Goal: Information Seeking & Learning: Learn about a topic

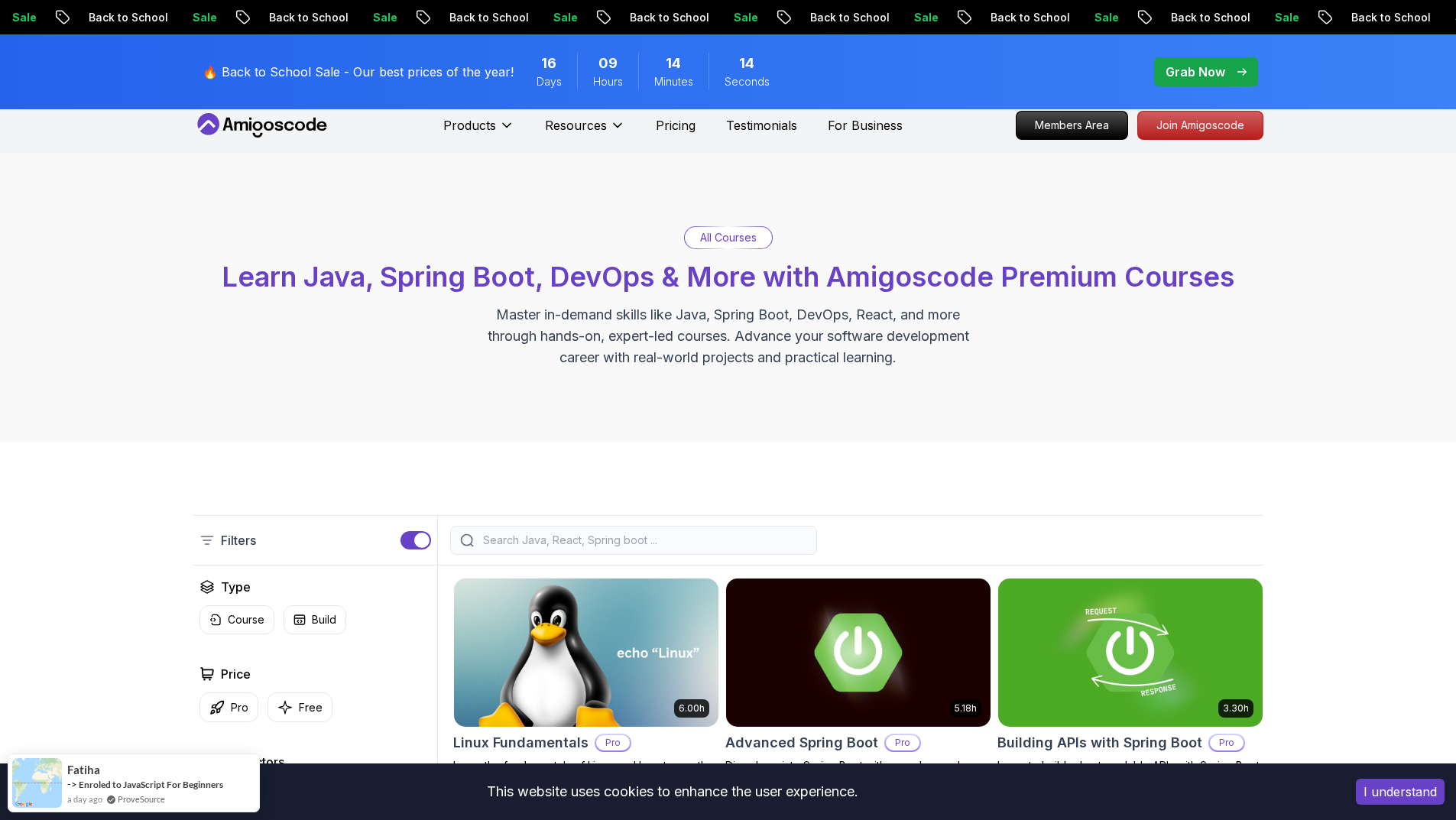
scroll to position [306, 0]
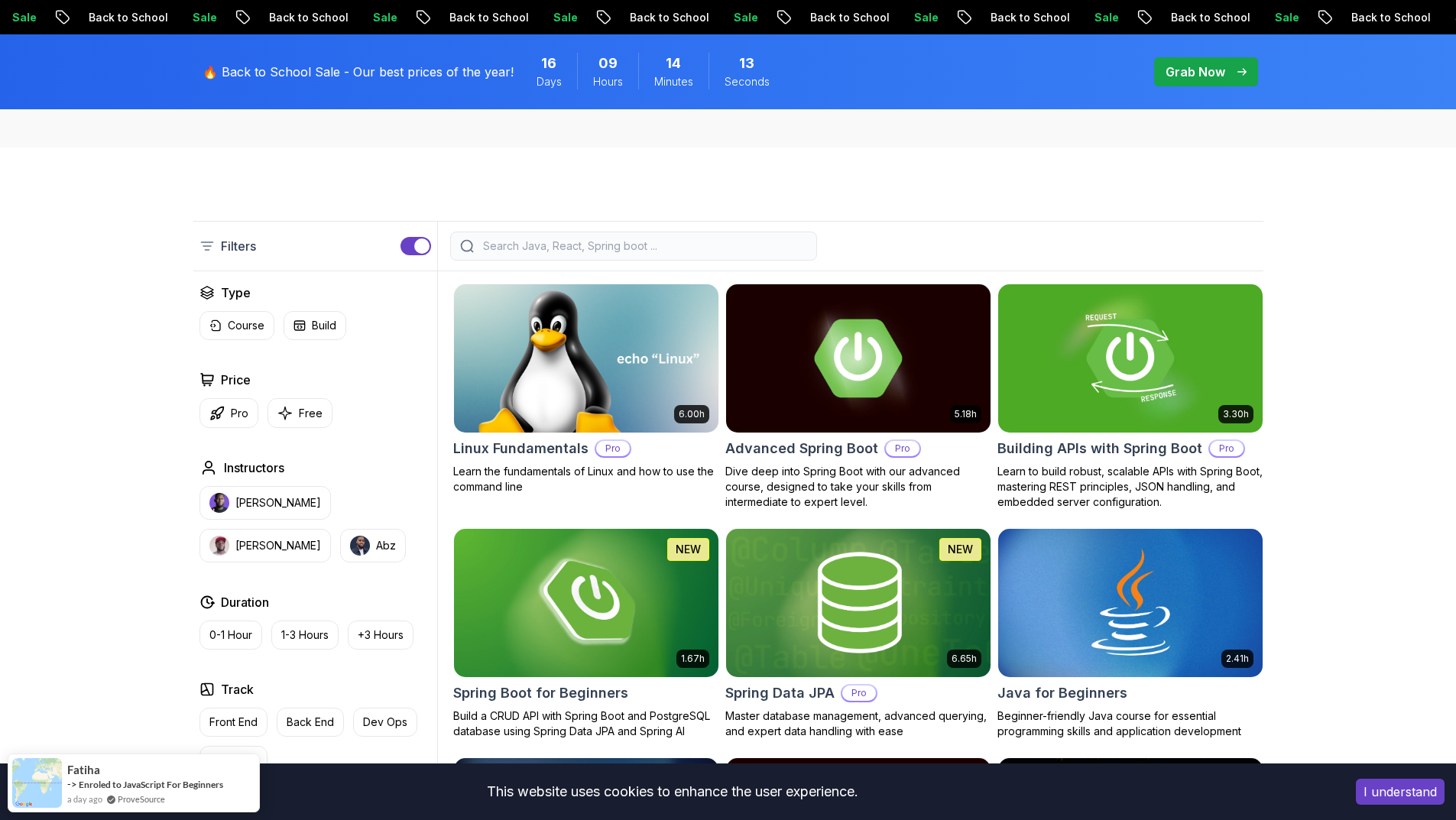
click at [577, 250] on input "search" at bounding box center [644, 246] width 327 height 15
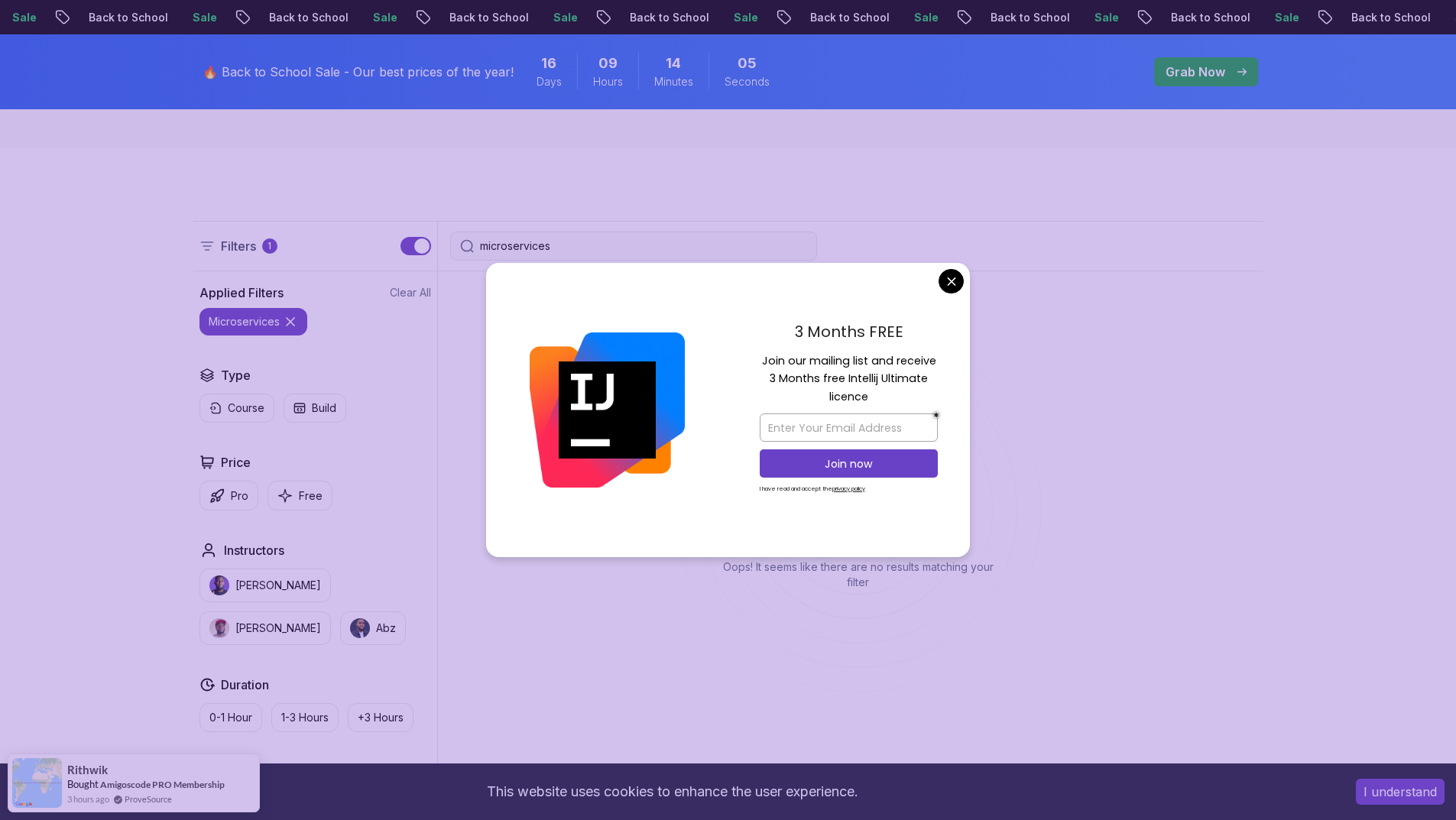
click at [949, 280] on body "Sale Back to School Sale Back to School Sale Back to School Sale Back to School…" at bounding box center [728, 728] width 1456 height 2069
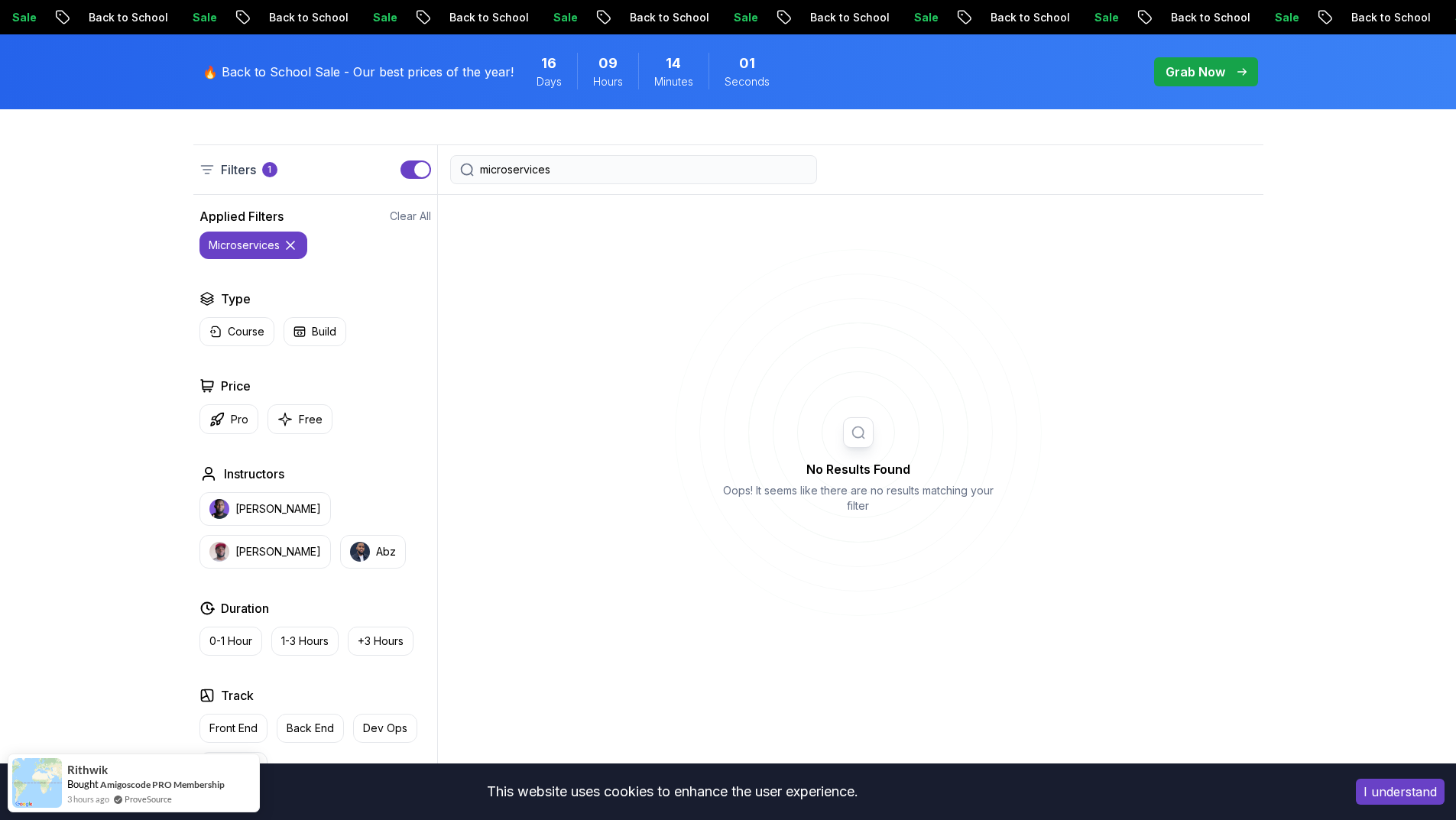
scroll to position [102, 0]
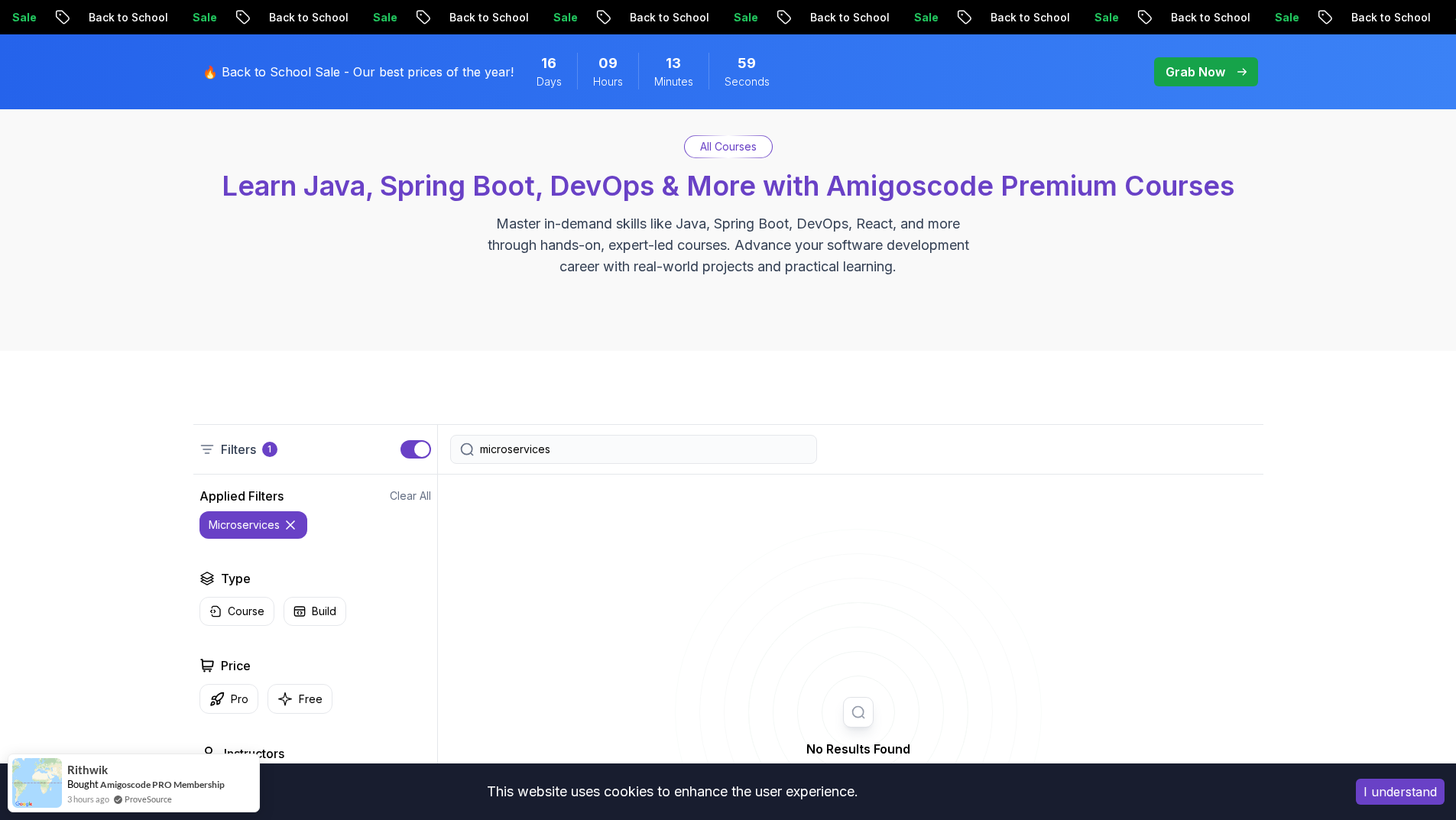
click at [597, 439] on div "microservices" at bounding box center [633, 449] width 367 height 29
click at [598, 455] on input "microservices" at bounding box center [644, 449] width 327 height 15
type input "m"
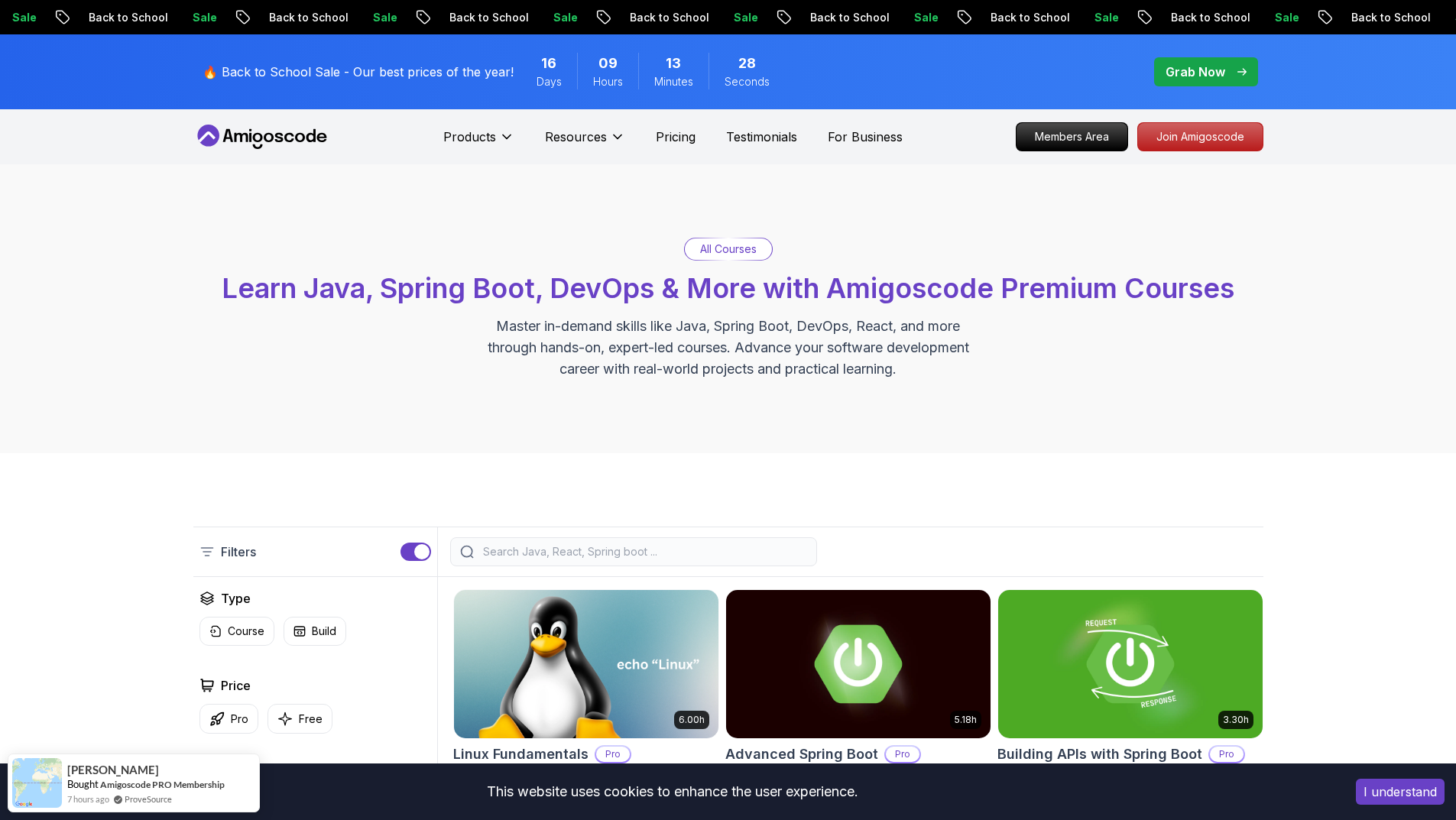
click at [556, 551] on input "search" at bounding box center [644, 551] width 327 height 15
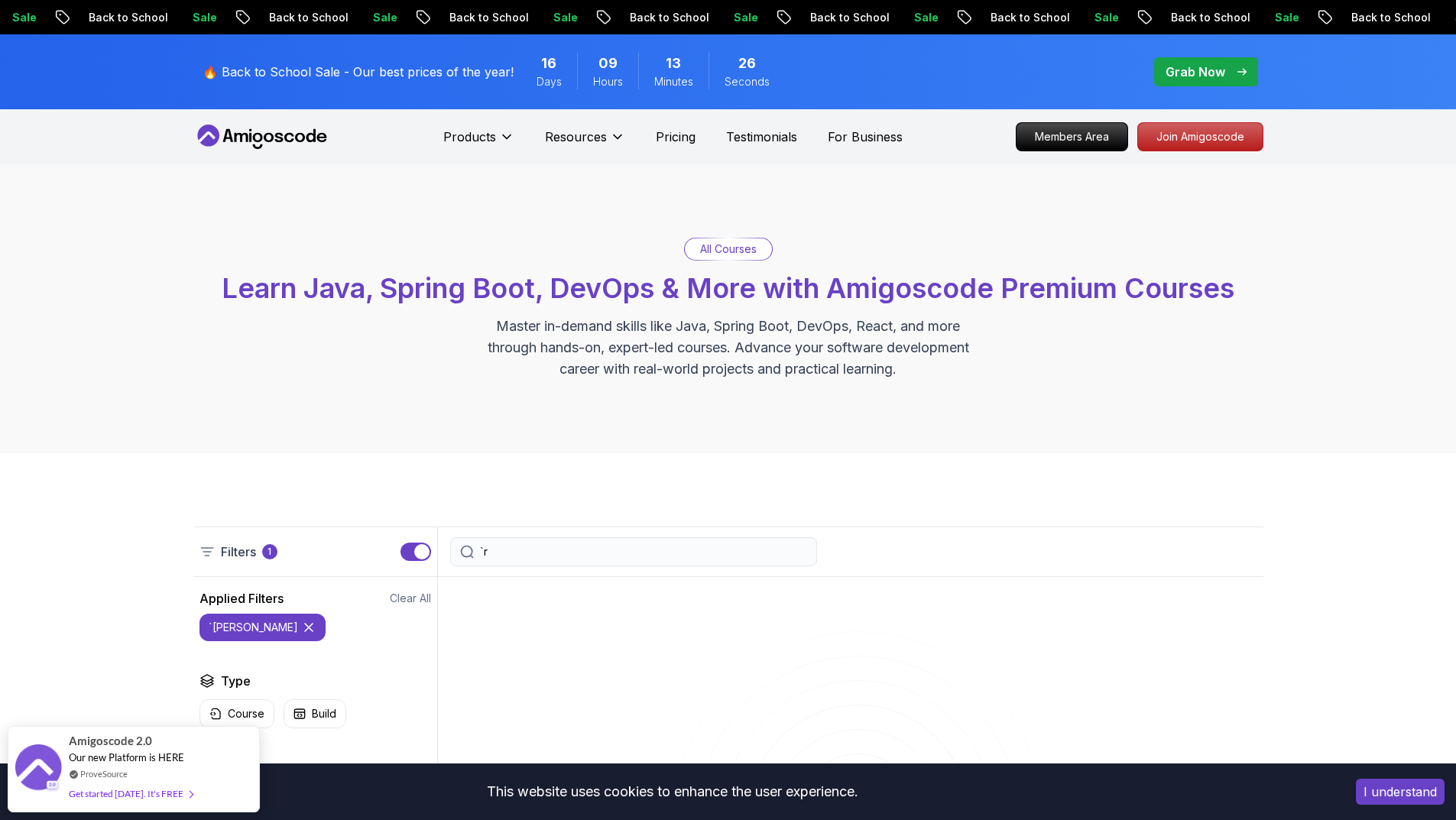
type input "`"
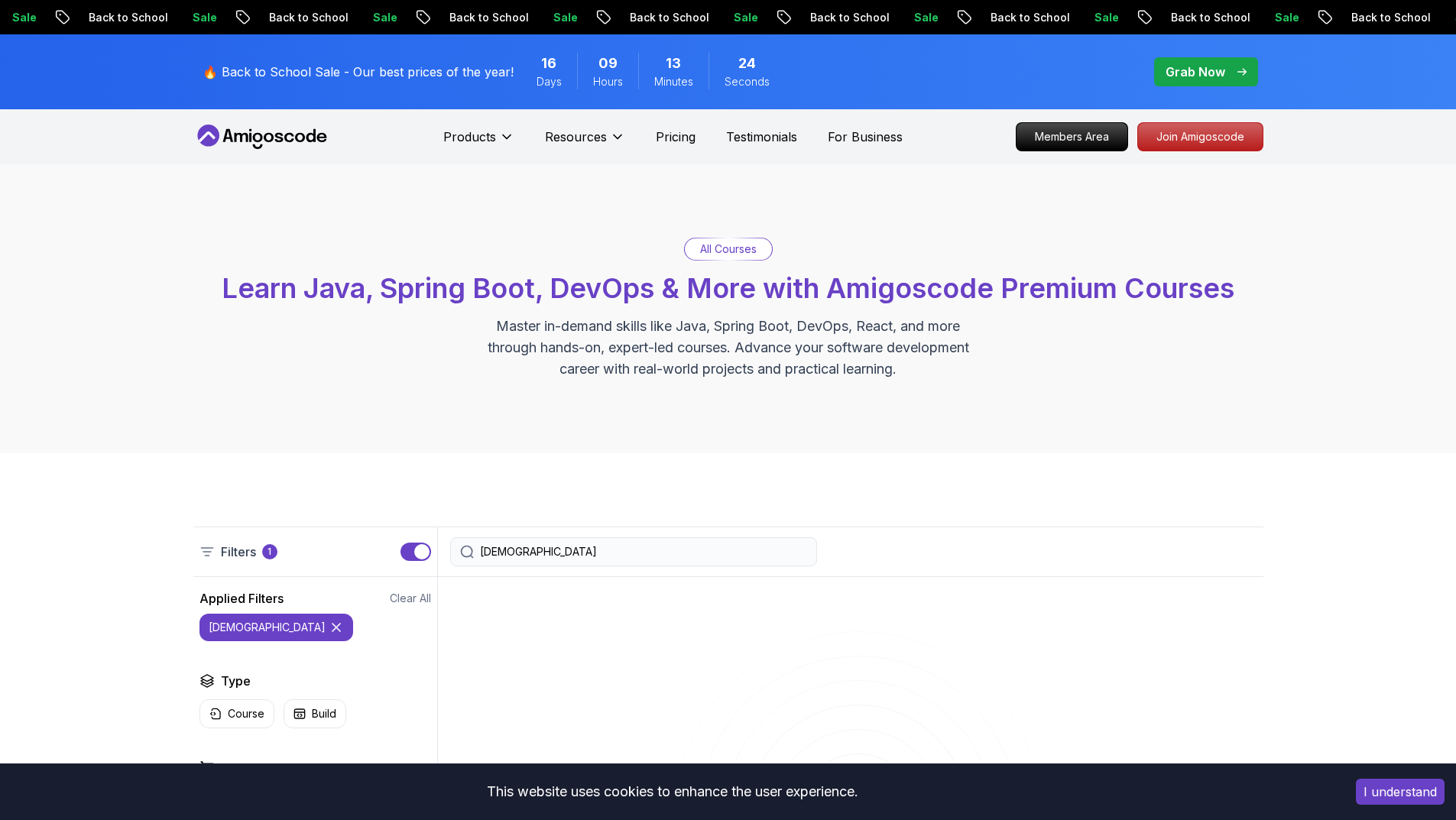
type input "rabbit"
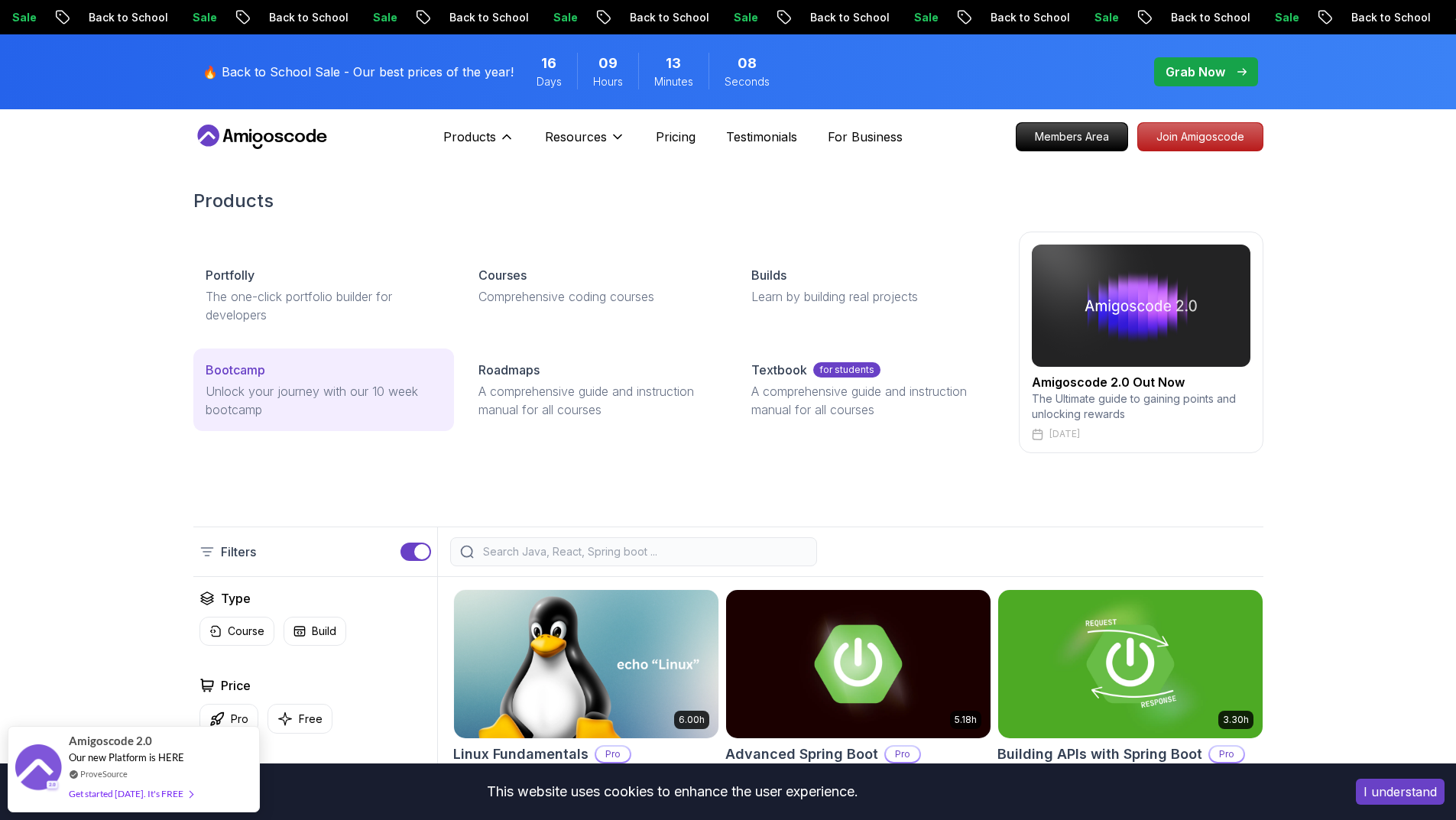
click at [342, 384] on p "Unlock your journey with our 10 week bootcamp" at bounding box center [323, 400] width 236 height 37
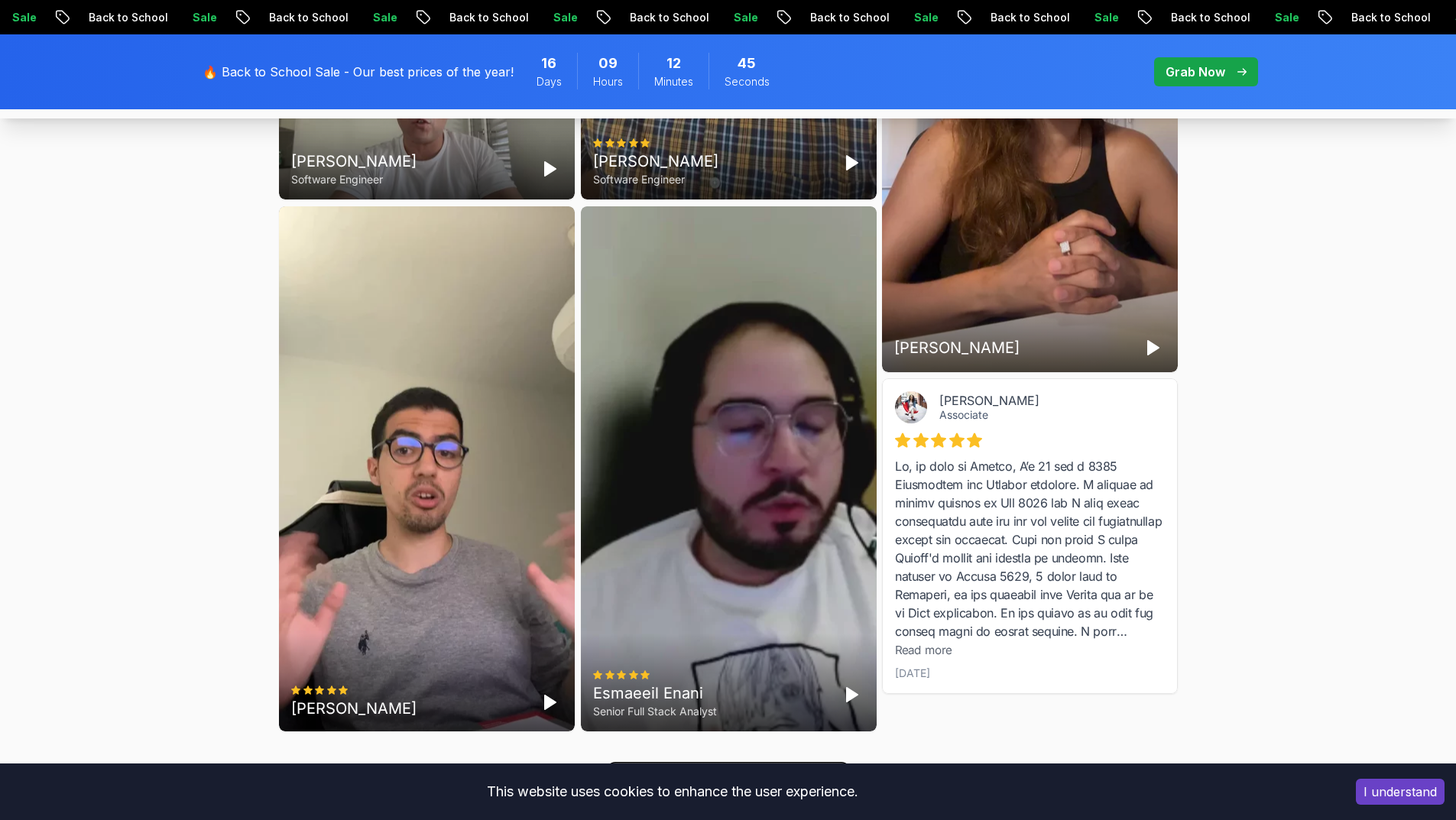
scroll to position [4432, 0]
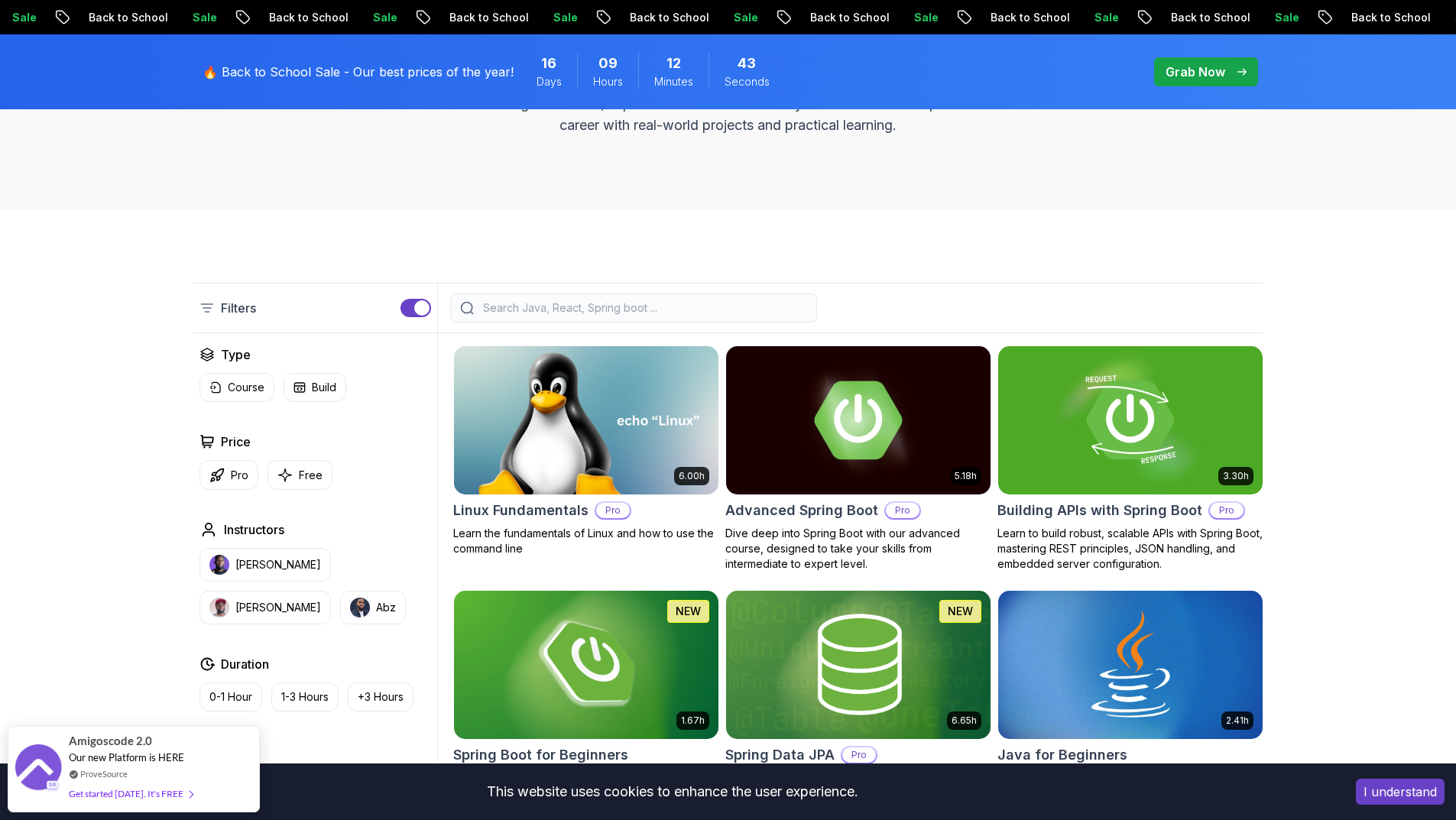
scroll to position [306, 0]
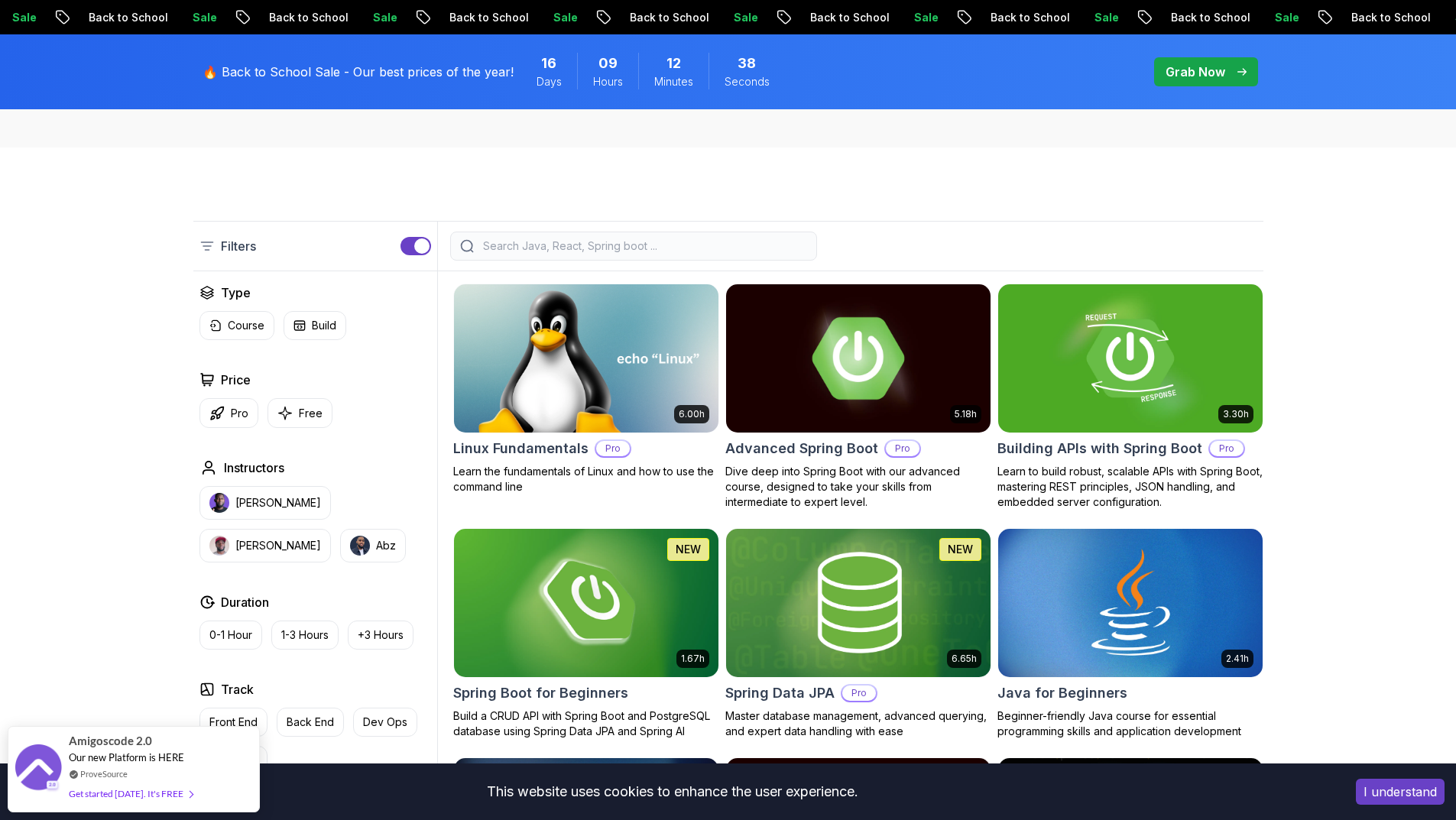
click at [876, 379] on img at bounding box center [858, 358] width 277 height 155
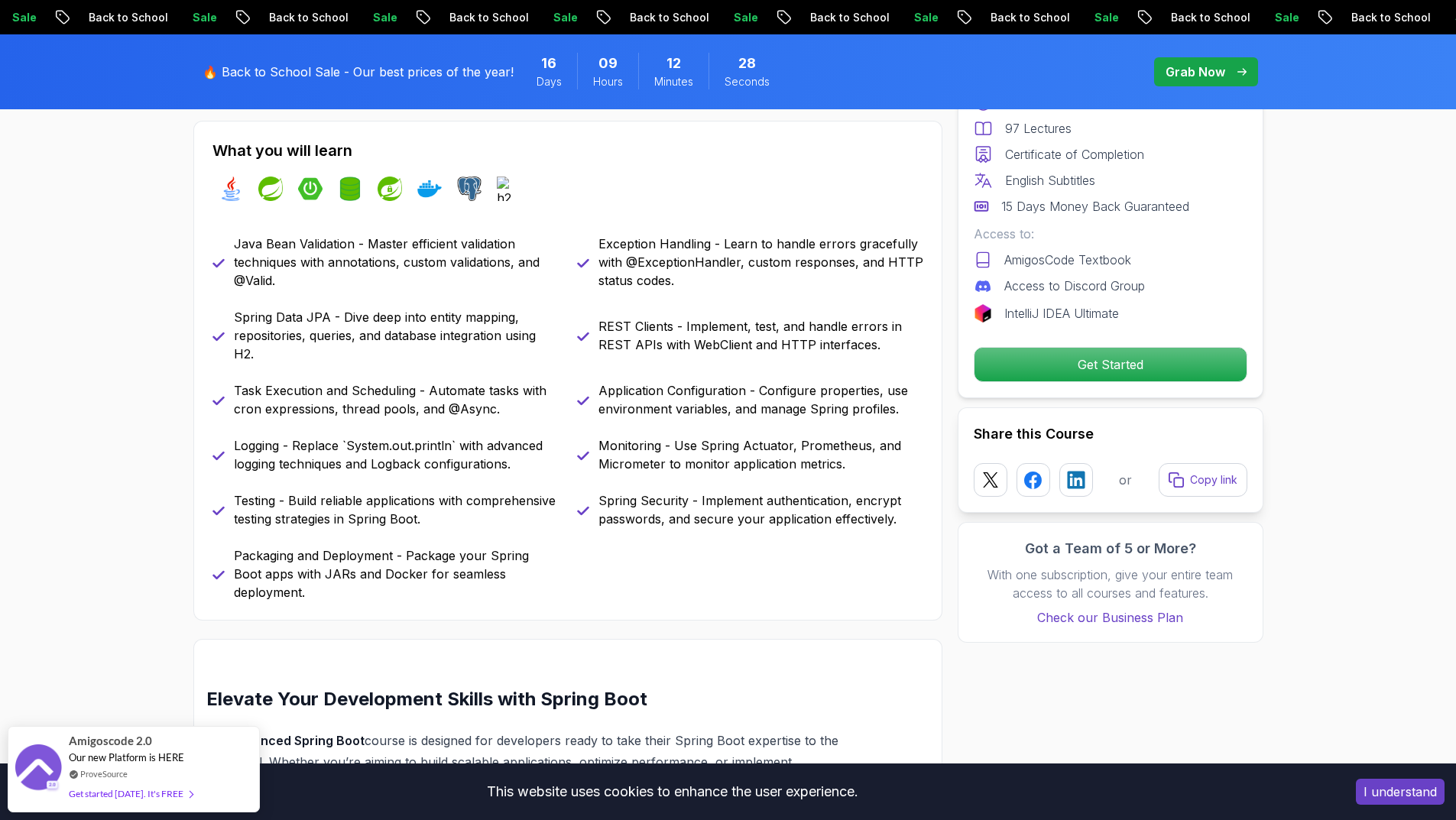
scroll to position [306, 0]
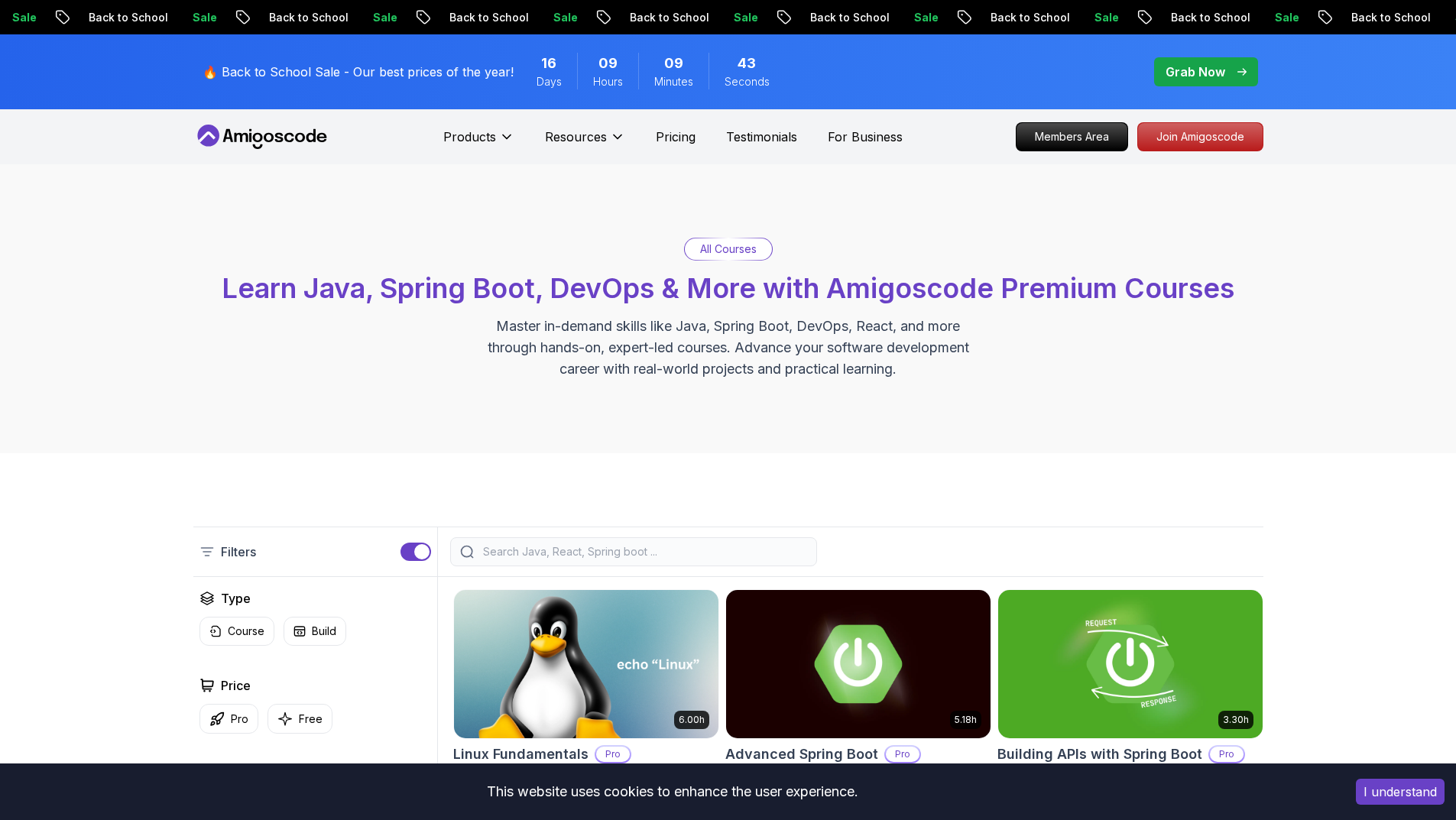
click at [112, 328] on div "All Courses Learn Java, Spring Boot, DevOps & More with Amigoscode Premium Cour…" at bounding box center [728, 309] width 1456 height 289
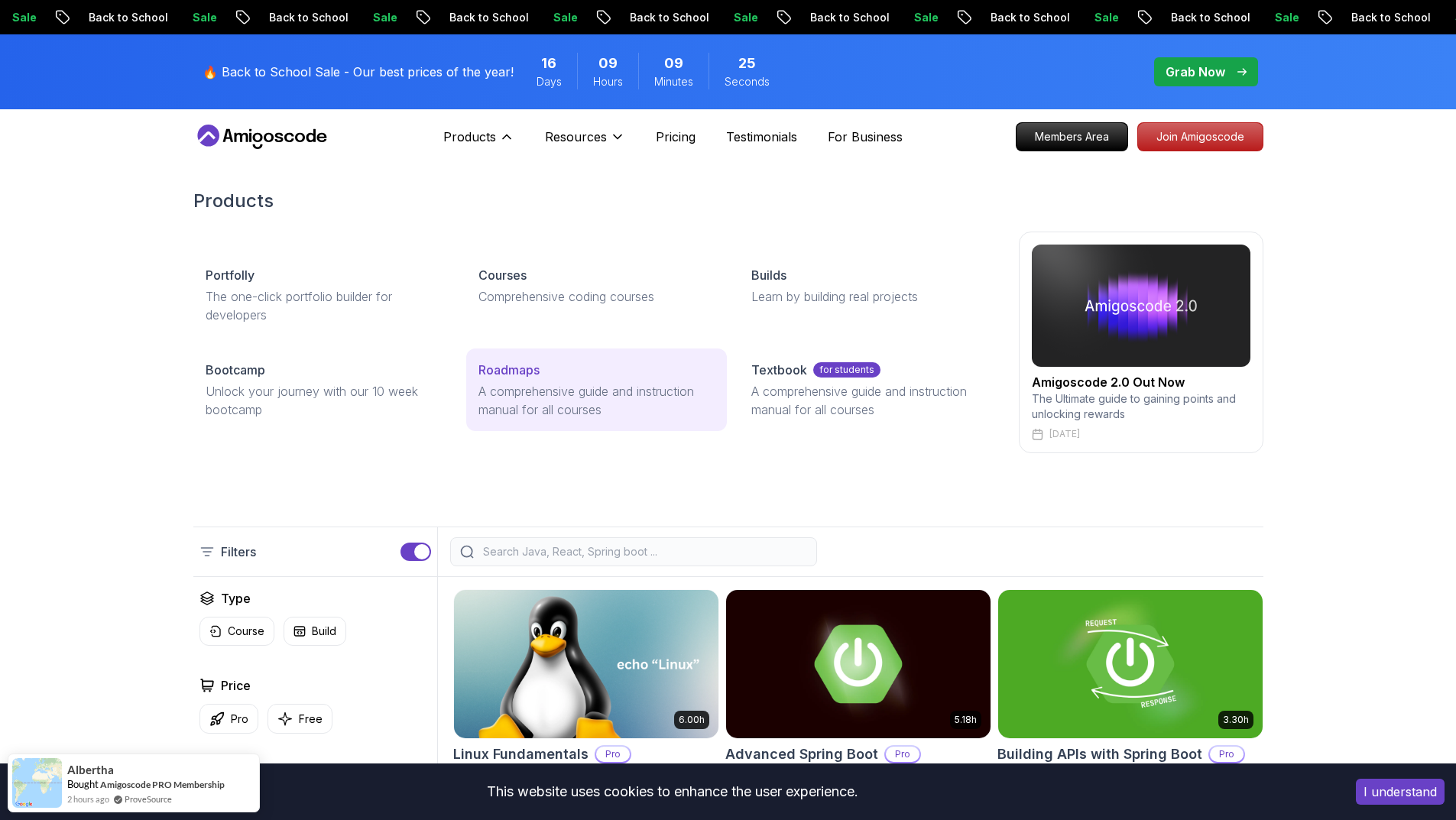
click at [499, 369] on p "Roadmaps" at bounding box center [509, 370] width 61 height 19
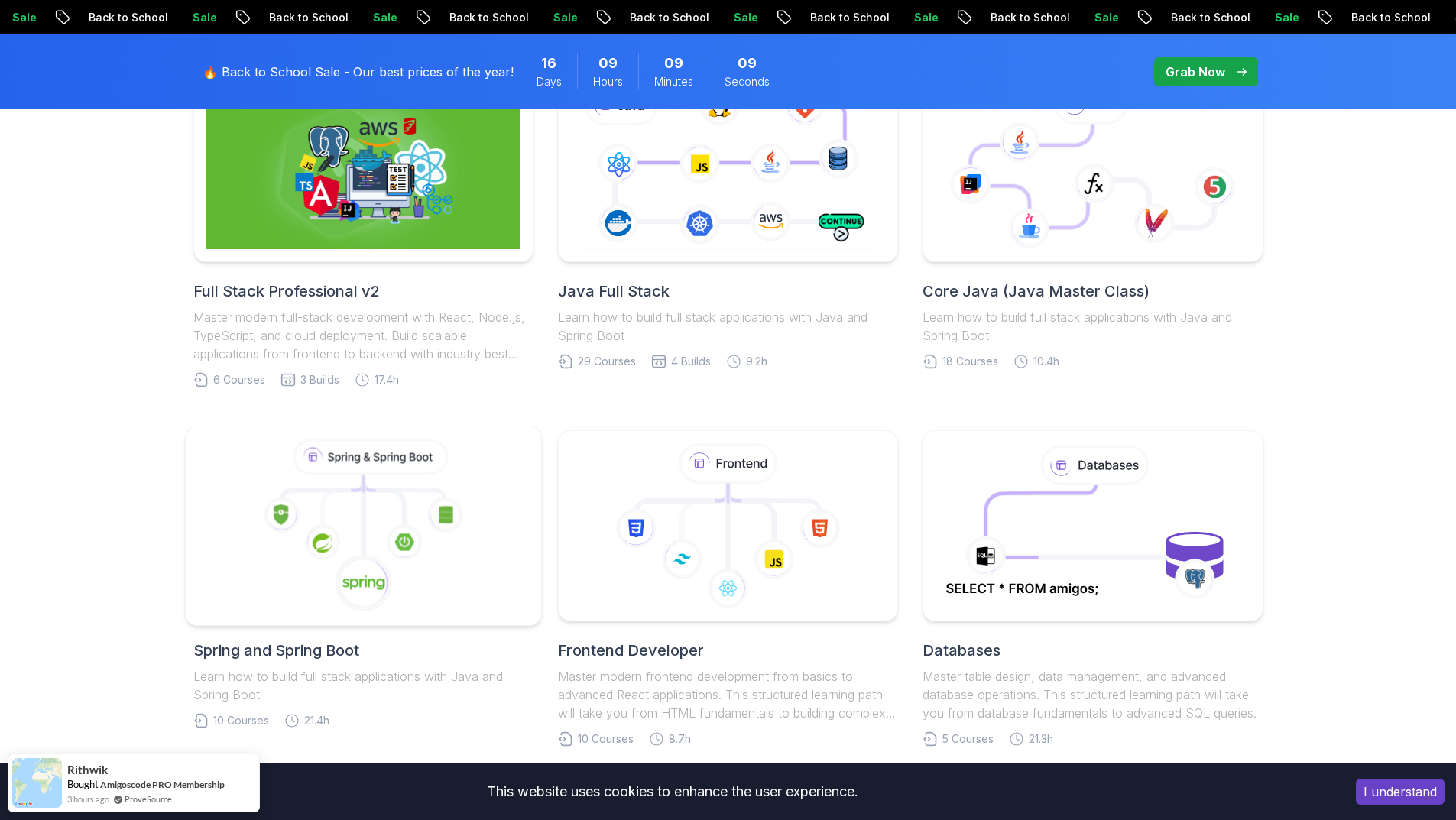
scroll to position [337, 0]
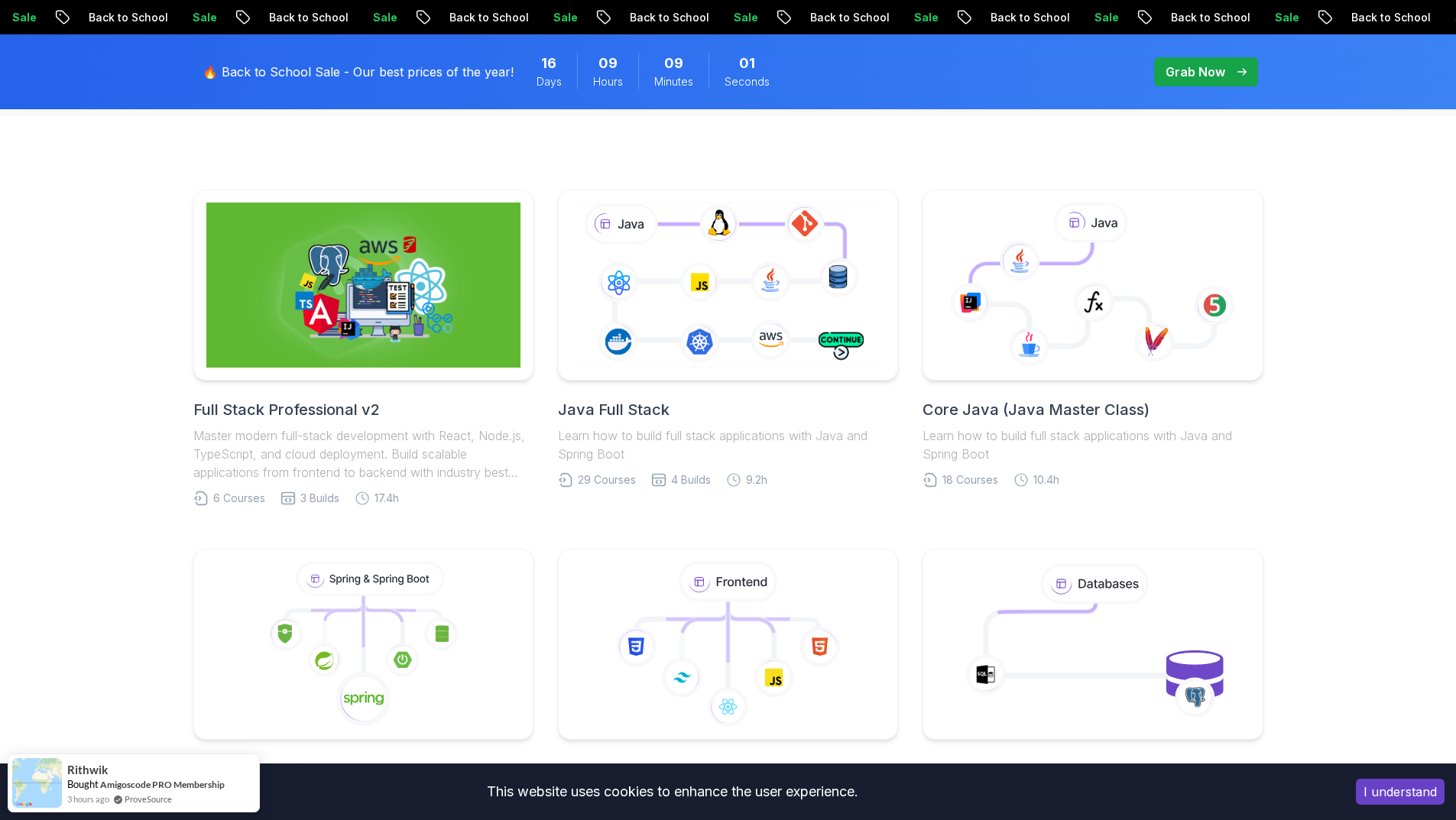
click at [284, 405] on h2 "Full Stack Professional v2" at bounding box center [363, 409] width 340 height 21
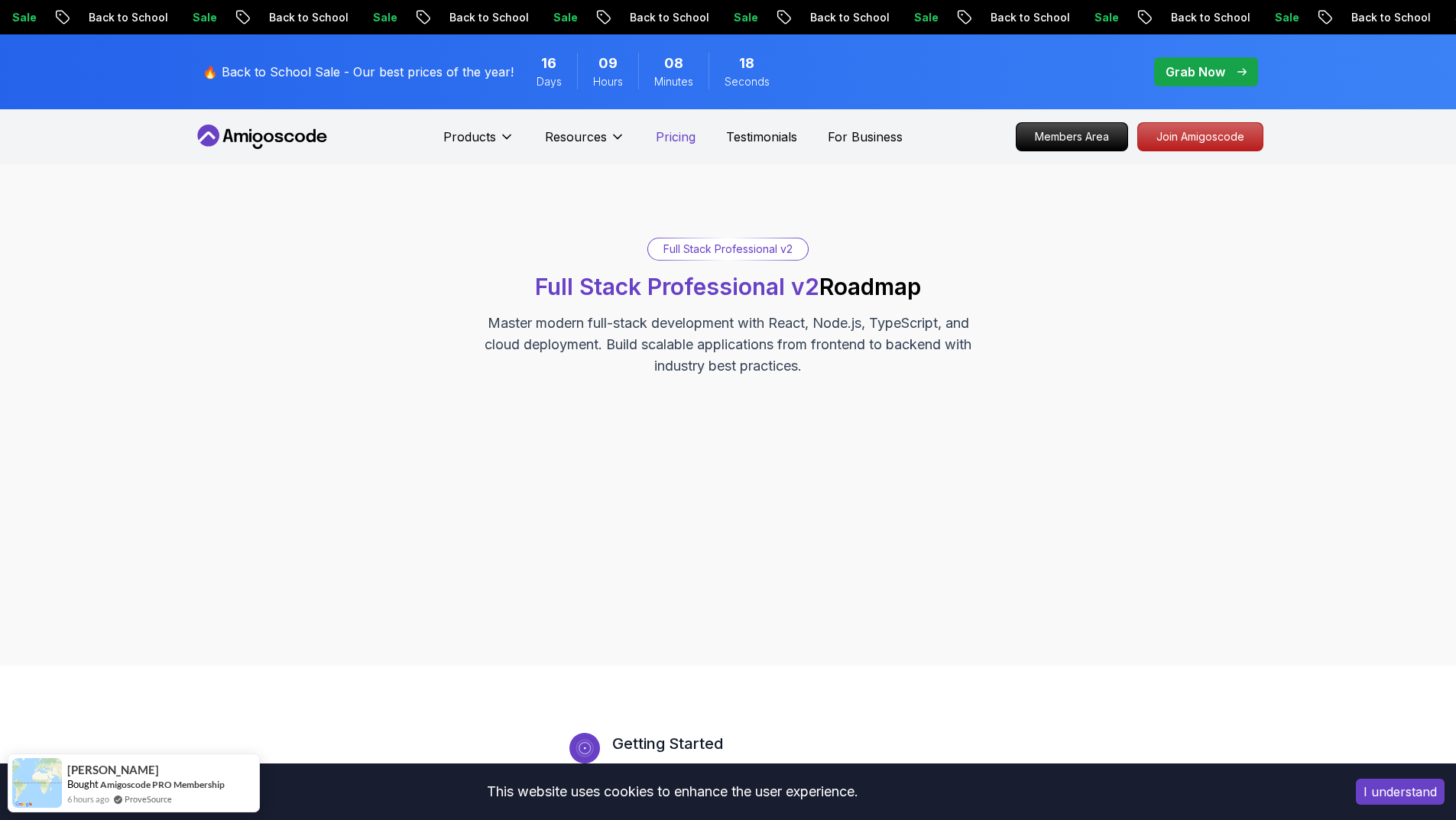
click at [669, 143] on p "Pricing" at bounding box center [675, 137] width 40 height 19
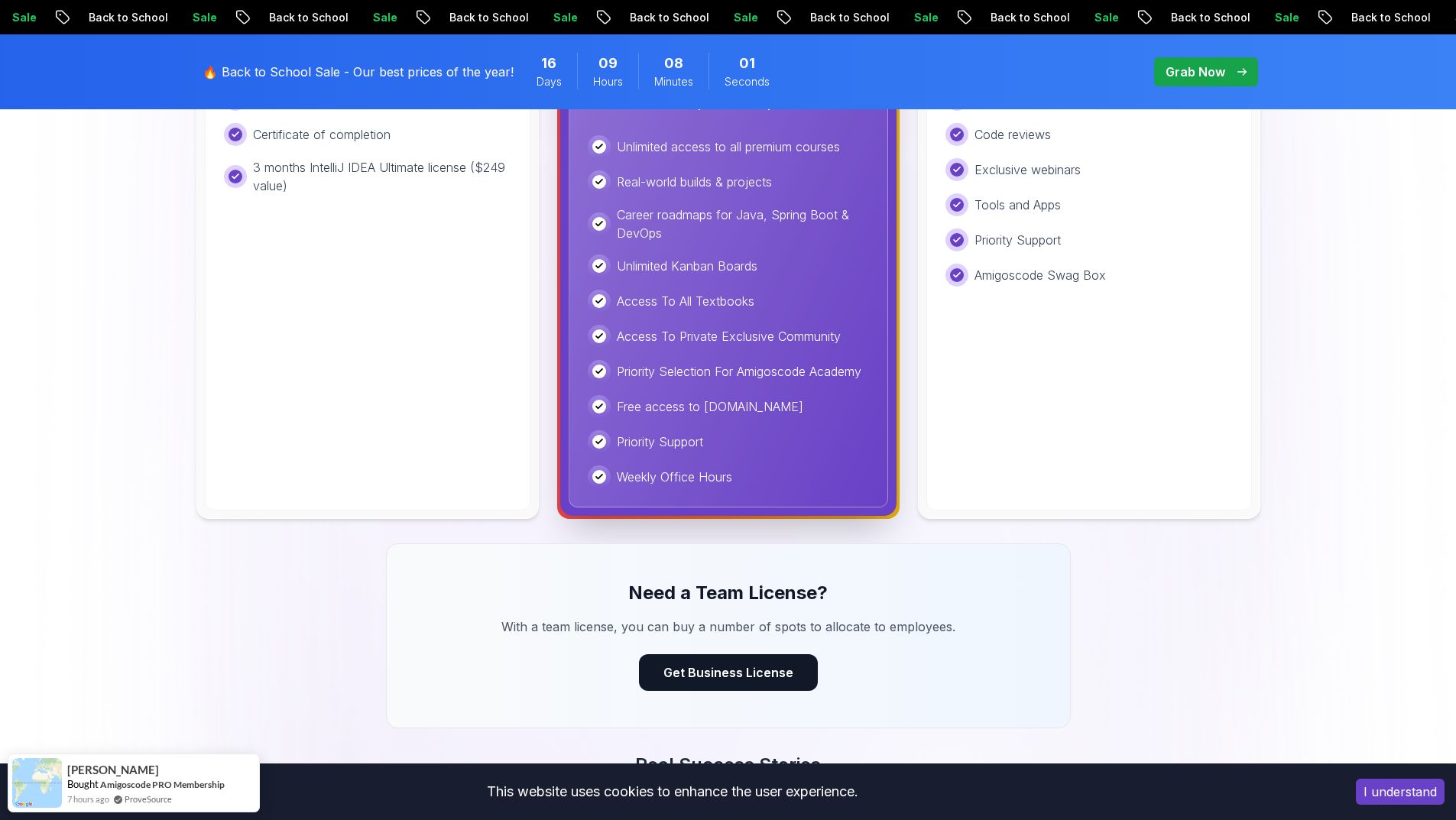
scroll to position [306, 0]
